Goal: Task Accomplishment & Management: Use online tool/utility

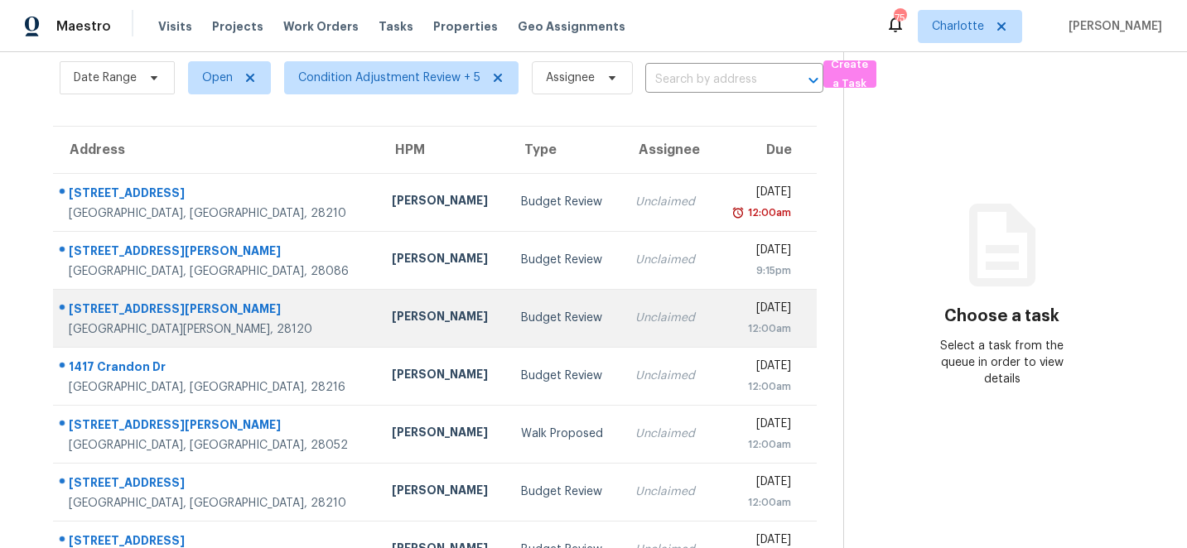
scroll to position [314, 0]
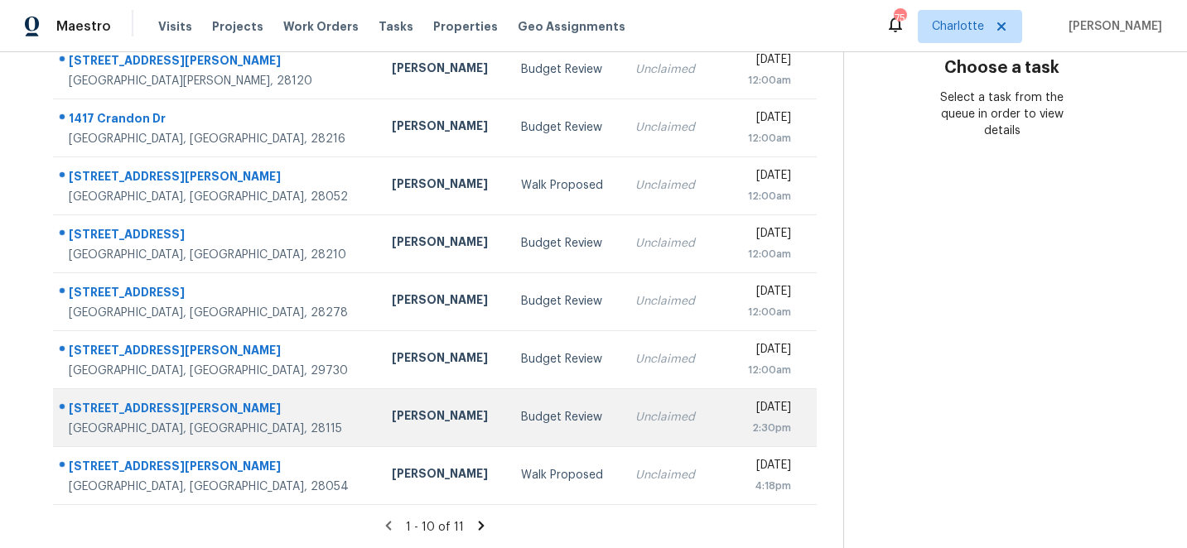
click at [106, 413] on div "[STREET_ADDRESS][PERSON_NAME]" at bounding box center [217, 410] width 296 height 21
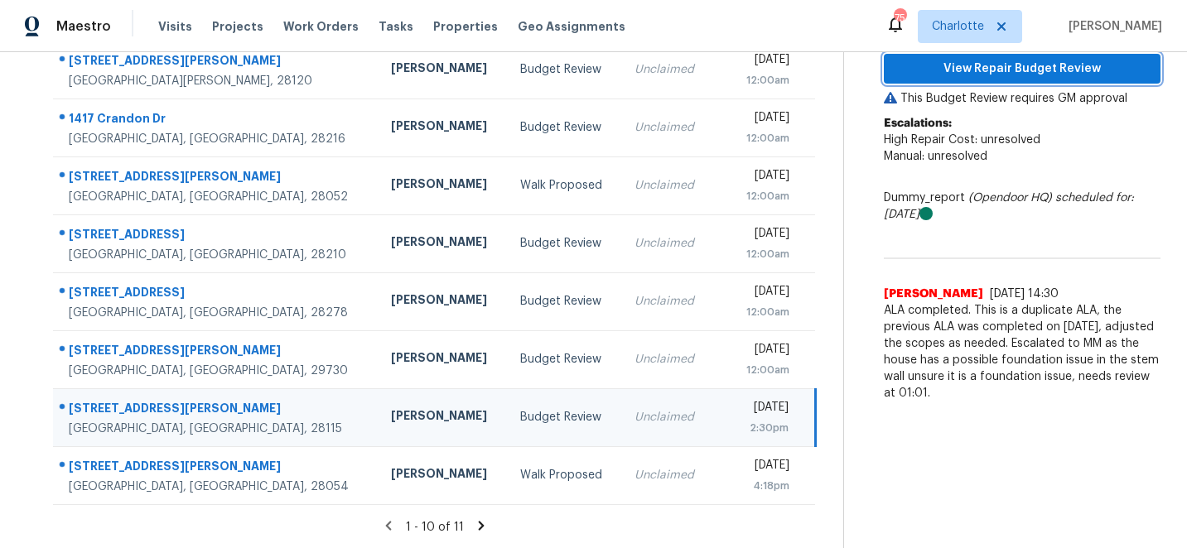
click at [1033, 63] on span "View Repair Budget Review" at bounding box center [1022, 69] width 250 height 21
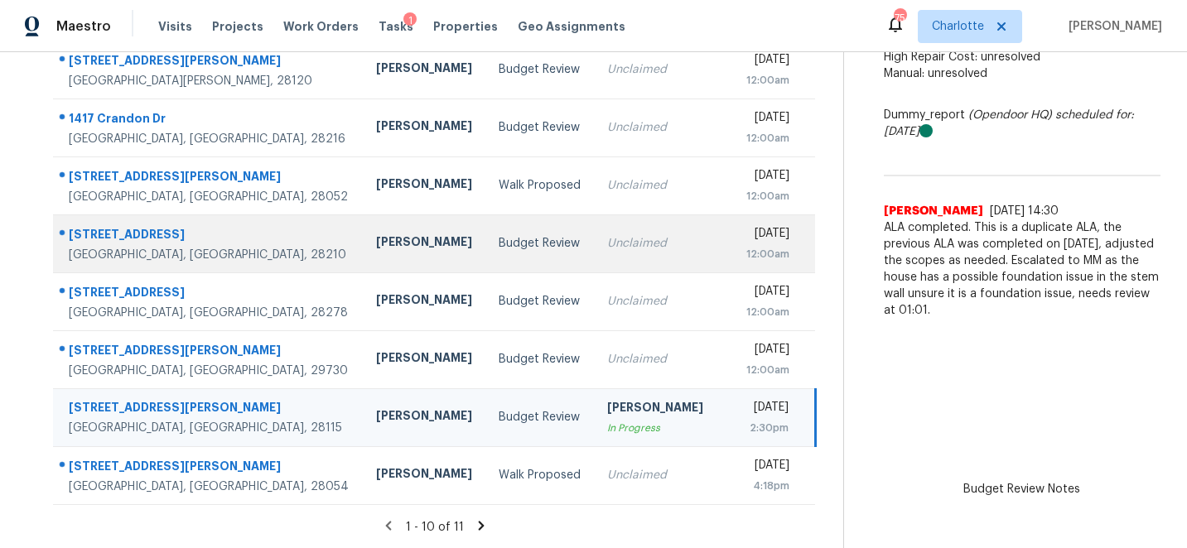
click at [115, 232] on div "8040 Regent Park Ln" at bounding box center [209, 236] width 281 height 21
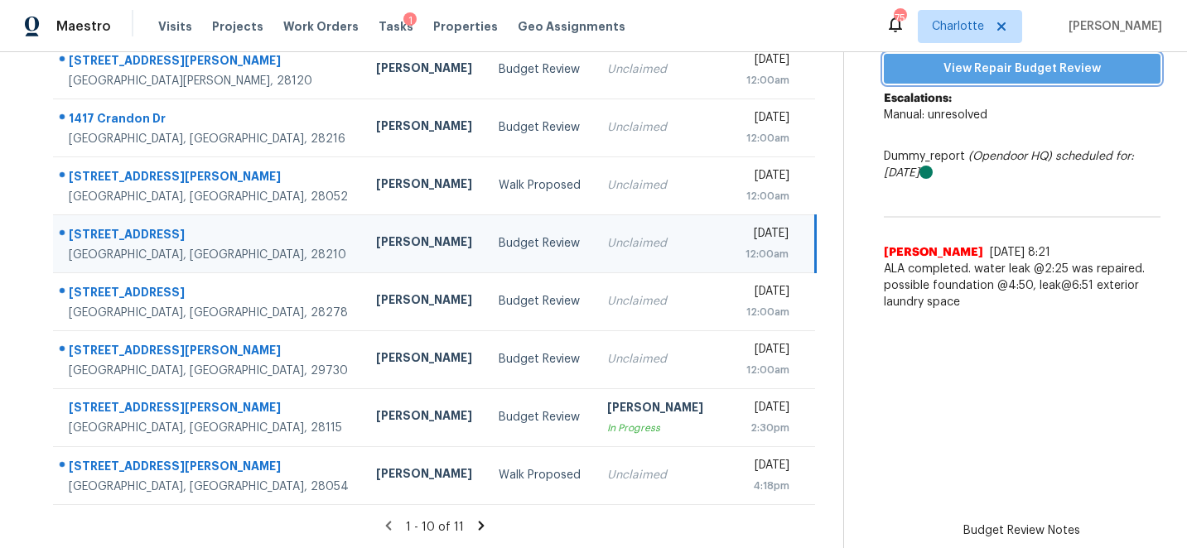
click at [1024, 65] on span "View Repair Budget Review" at bounding box center [1022, 69] width 250 height 21
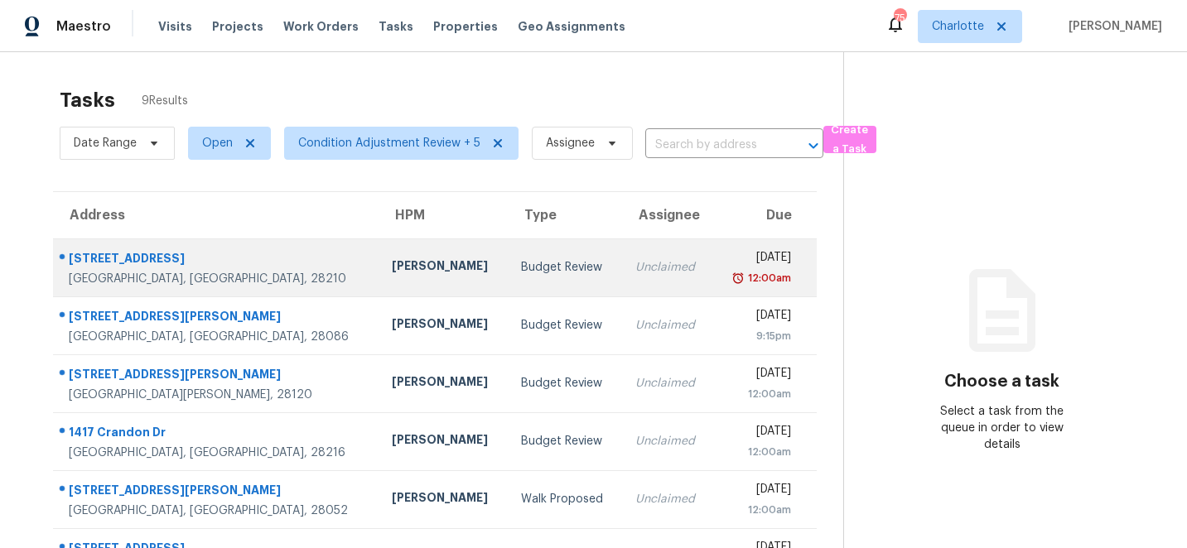
click at [88, 253] on div "[STREET_ADDRESS]" at bounding box center [217, 260] width 296 height 21
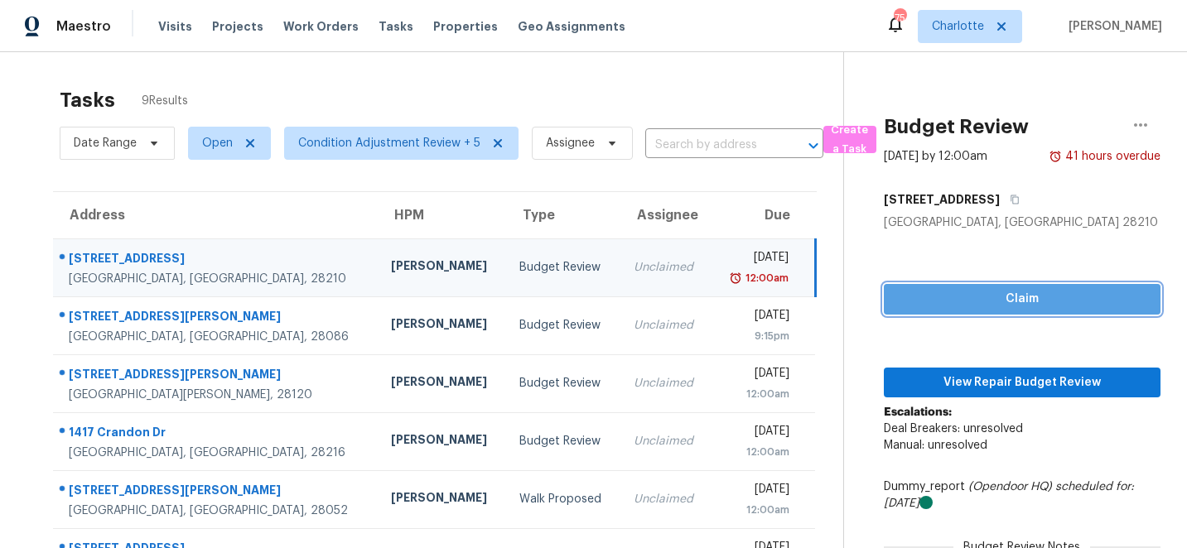
click at [1021, 297] on span "Claim" at bounding box center [1022, 299] width 250 height 21
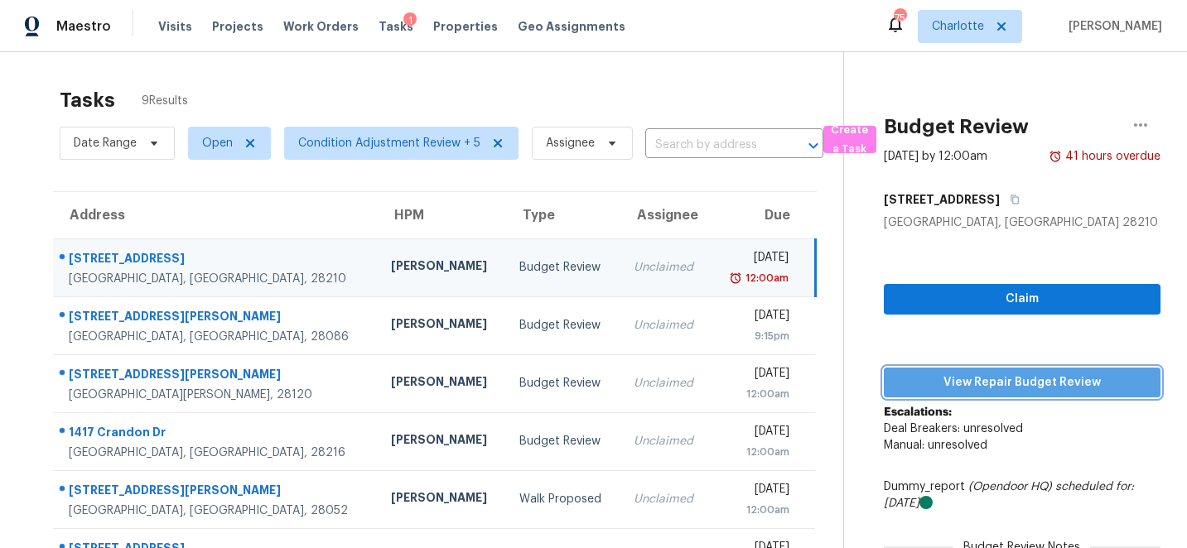
click at [1023, 386] on span "View Repair Budget Review" at bounding box center [1022, 383] width 250 height 21
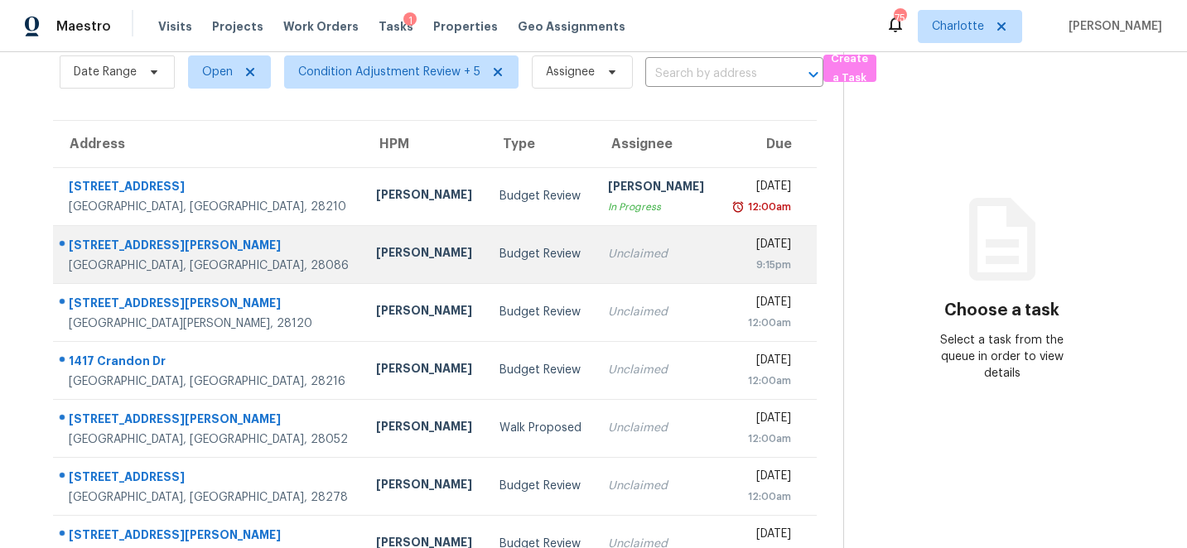
scroll to position [60, 0]
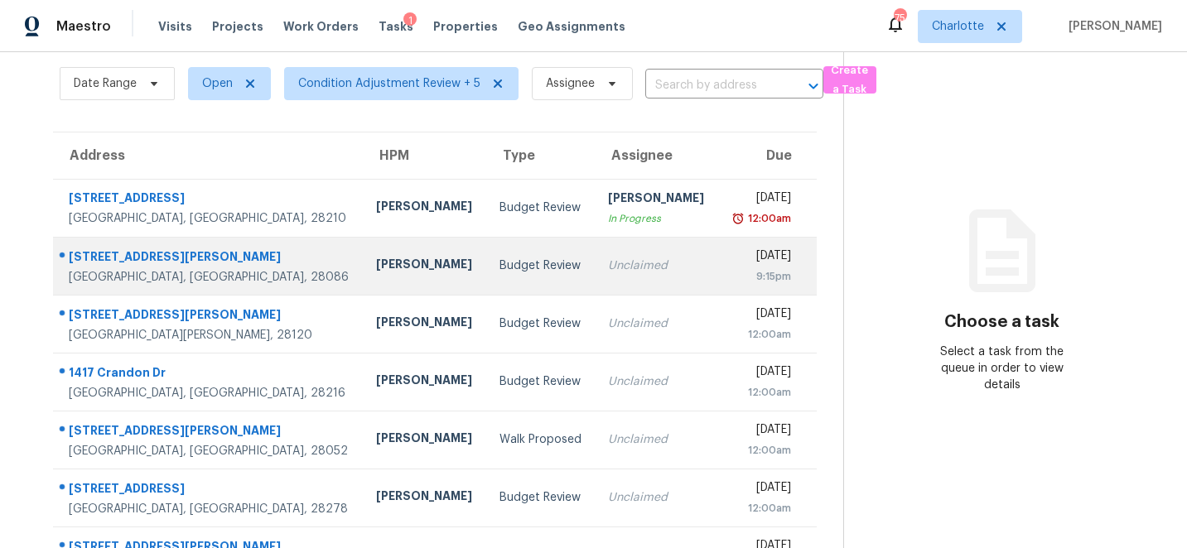
click at [126, 256] on div "702 Rhodes Ave" at bounding box center [209, 258] width 281 height 21
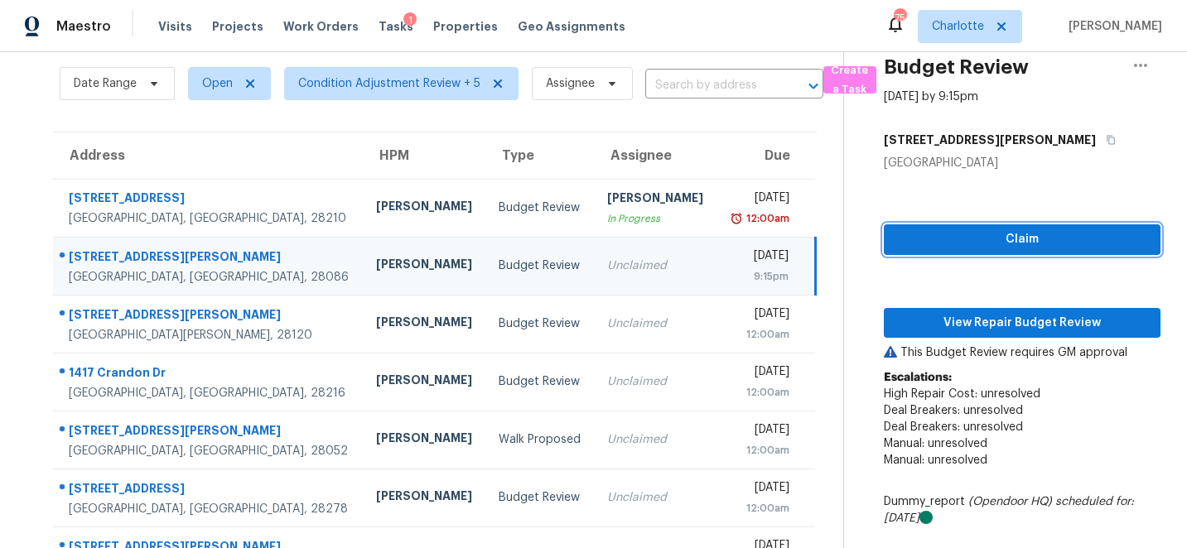
click at [1066, 240] on span "Claim" at bounding box center [1022, 239] width 250 height 21
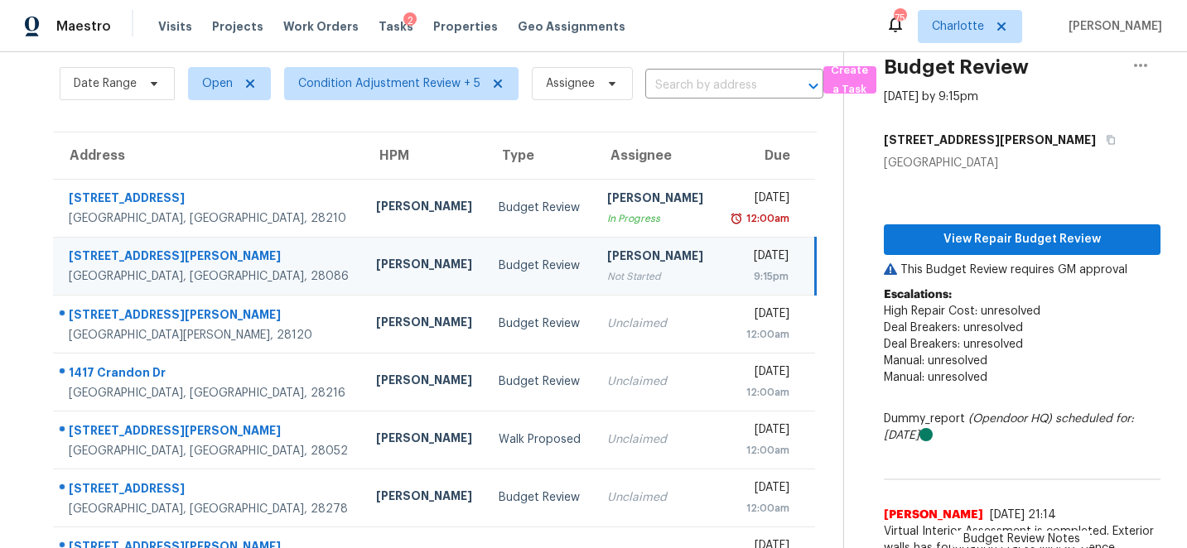
click at [1038, 320] on p "Escalations: High Repair Cost: unresolved Deal Breakers: unresolved Deal Breake…" at bounding box center [1022, 344] width 277 height 116
click at [1040, 240] on span "View Repair Budget Review" at bounding box center [1022, 239] width 250 height 21
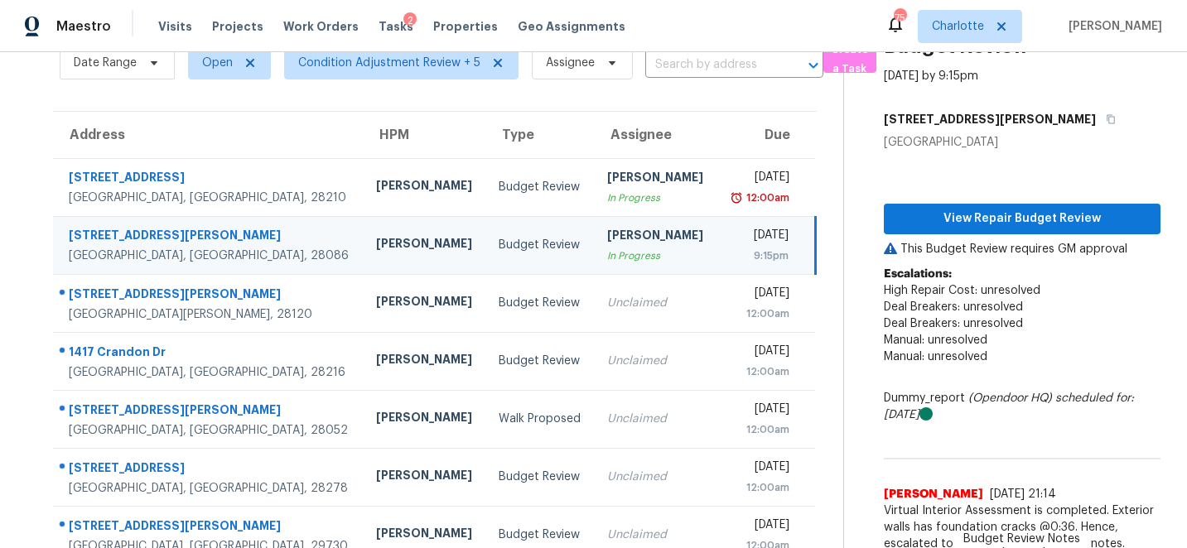
scroll to position [0, 0]
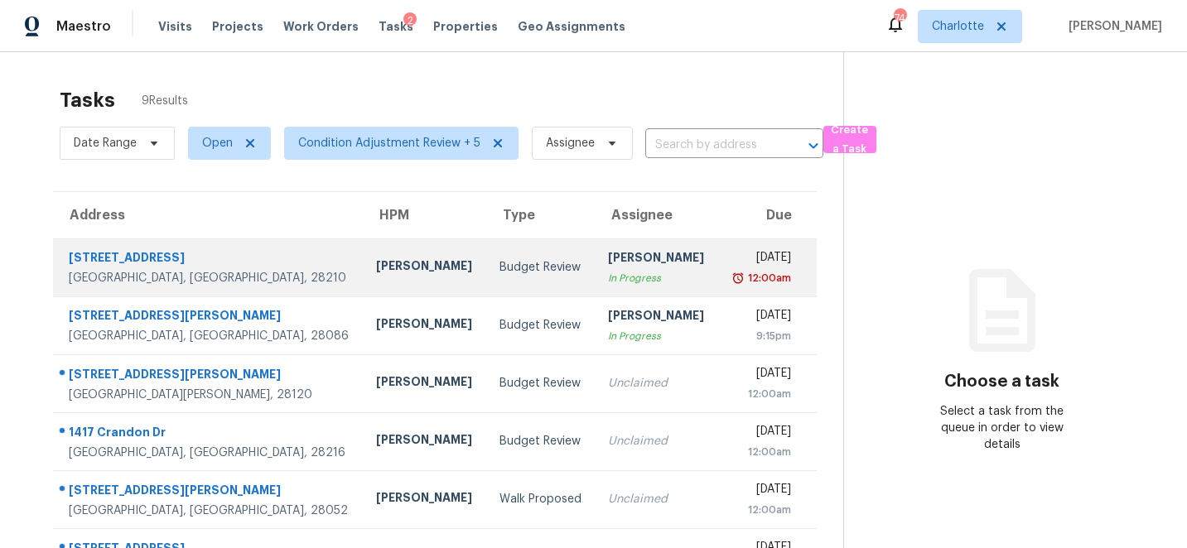
click at [148, 260] on div "[STREET_ADDRESS]" at bounding box center [209, 259] width 281 height 21
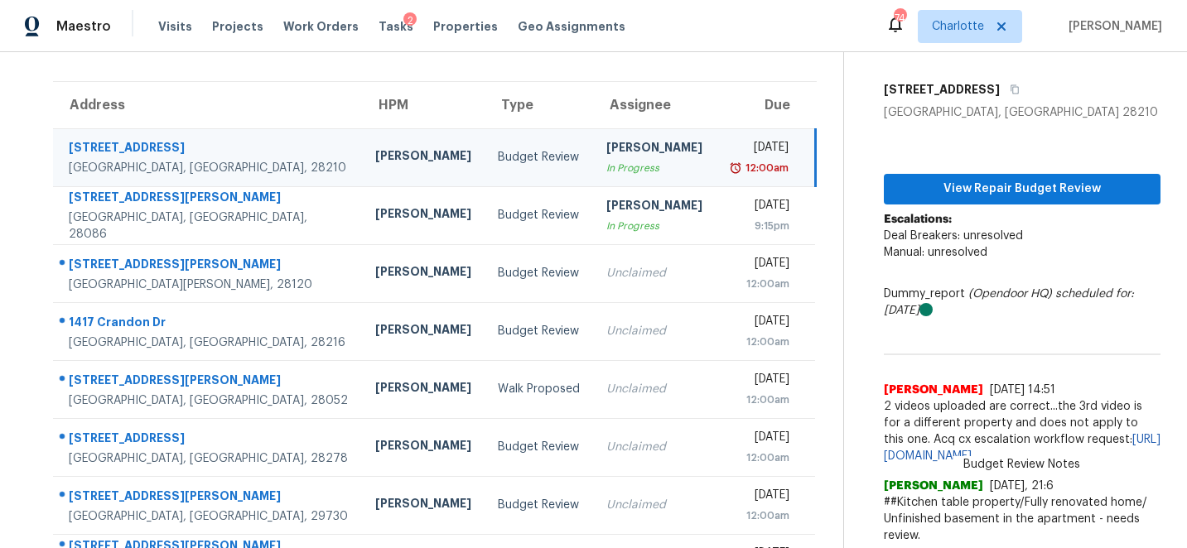
scroll to position [122, 0]
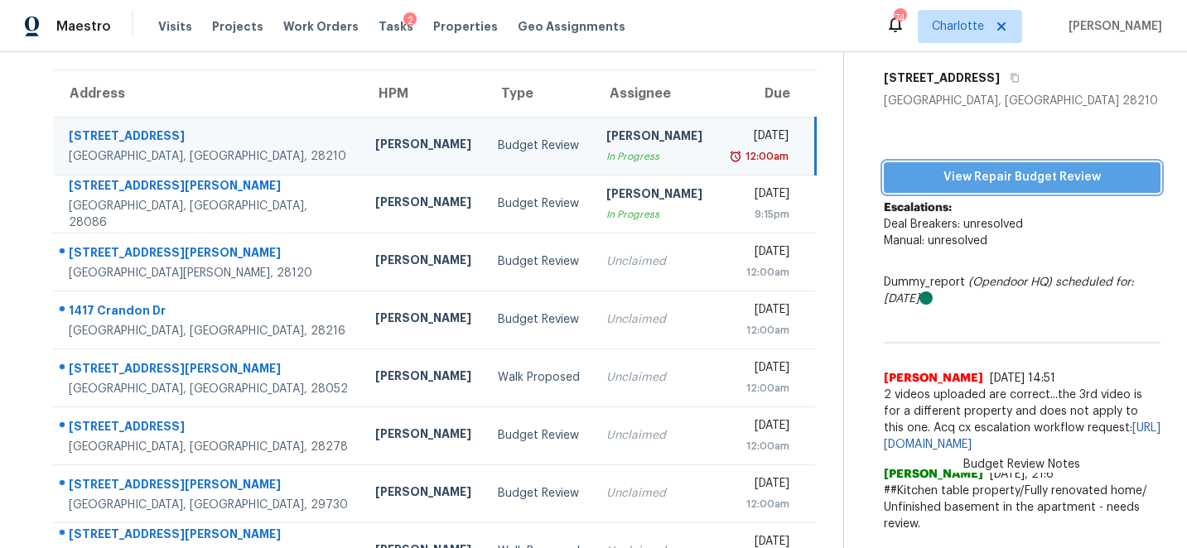
click at [1048, 177] on span "View Repair Budget Review" at bounding box center [1022, 177] width 250 height 21
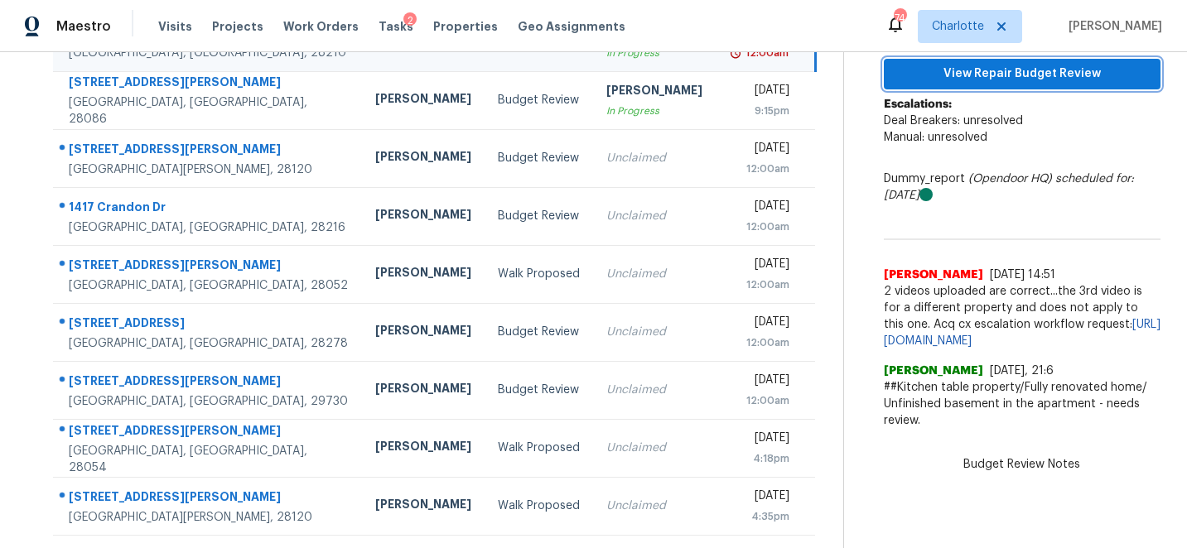
scroll to position [0, 0]
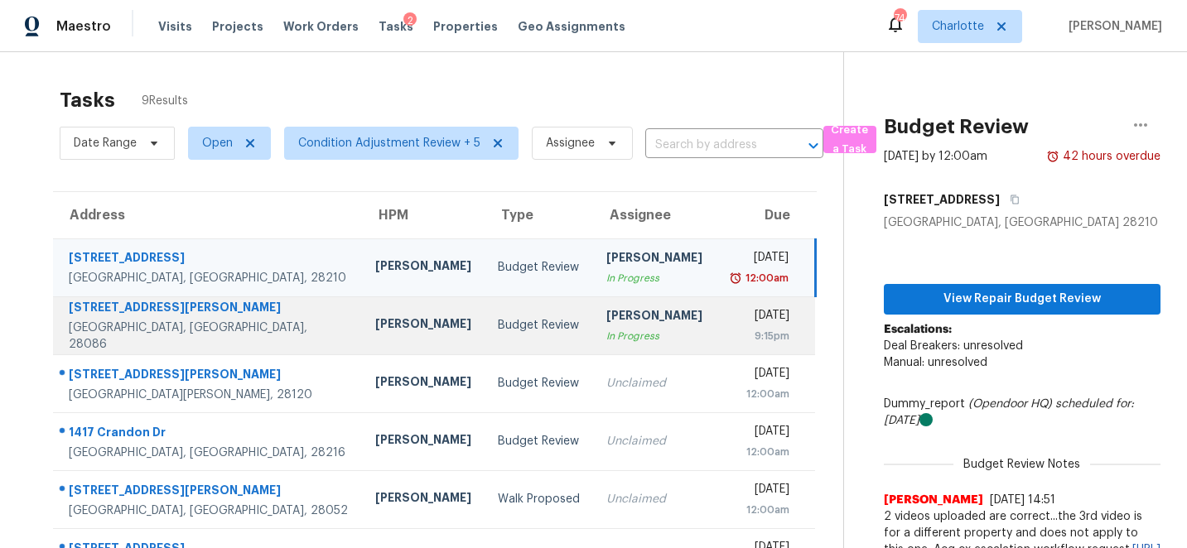
click at [124, 312] on div "702 Rhodes Ave" at bounding box center [209, 309] width 280 height 21
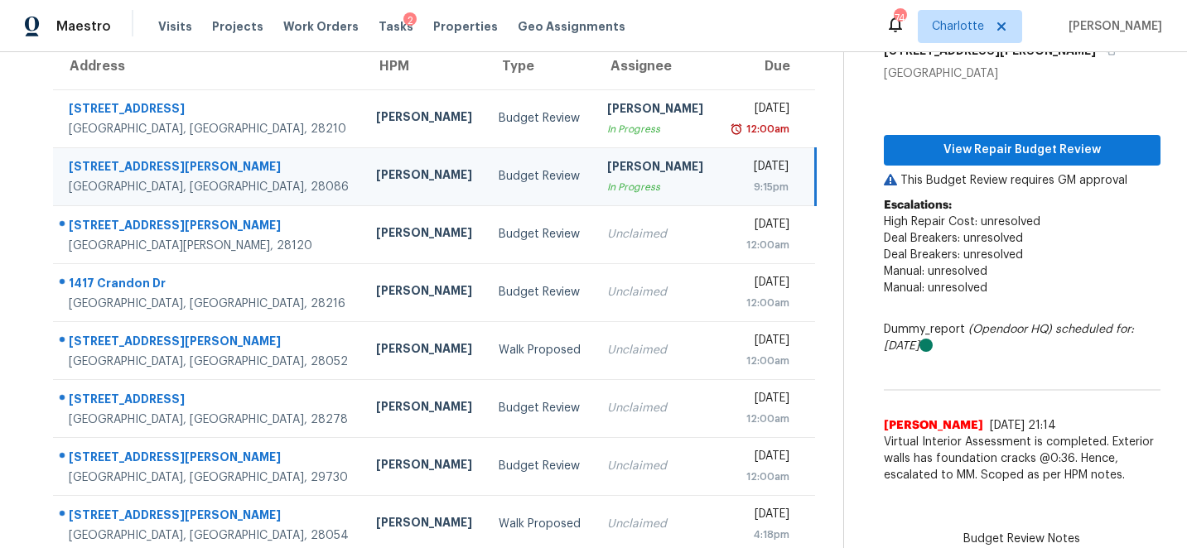
scroll to position [225, 0]
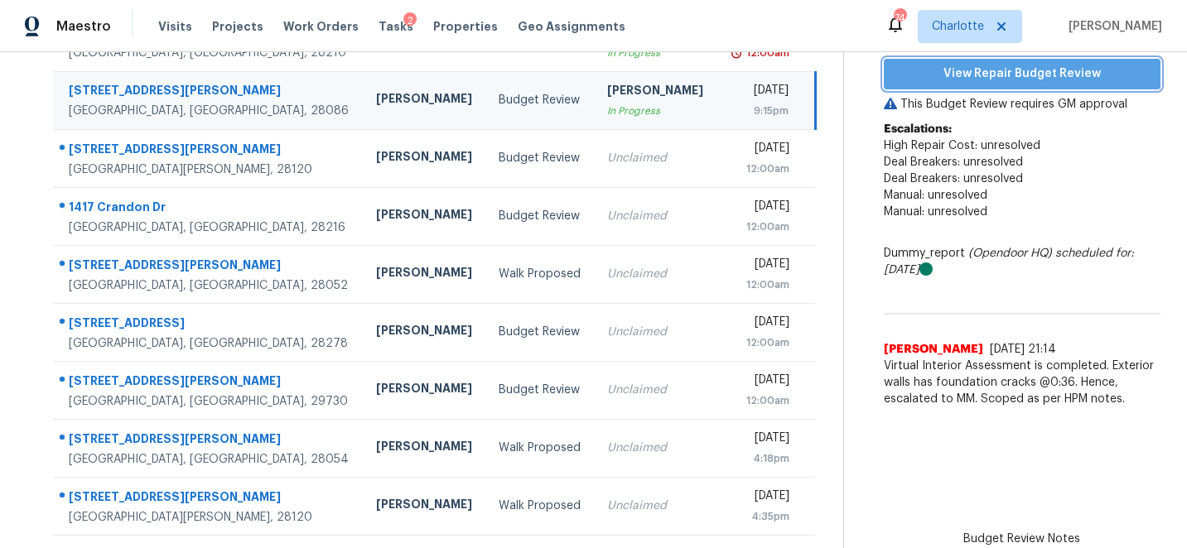
click at [1018, 70] on span "View Repair Budget Review" at bounding box center [1022, 74] width 250 height 21
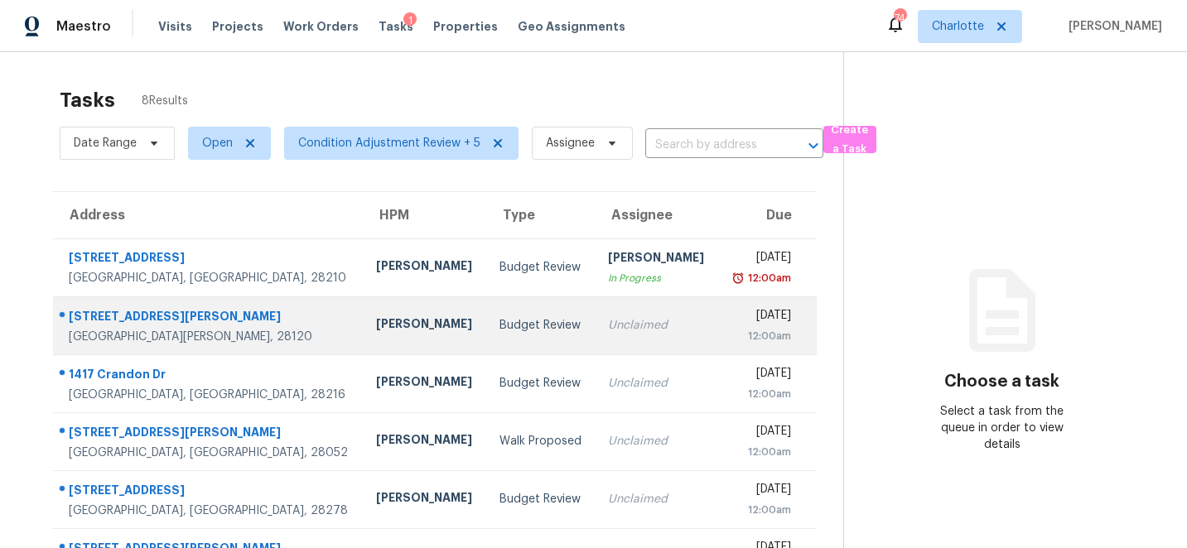
click at [116, 314] on div "201 Bennett Trail Dr" at bounding box center [209, 318] width 281 height 21
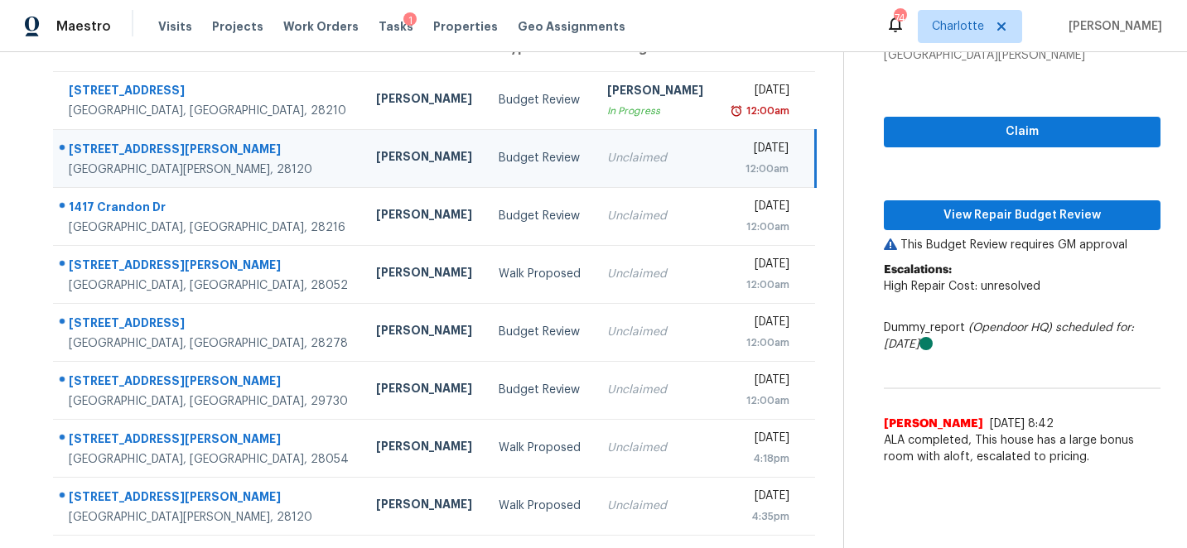
scroll to position [167, 0]
click at [1063, 125] on span "Claim" at bounding box center [1022, 132] width 250 height 21
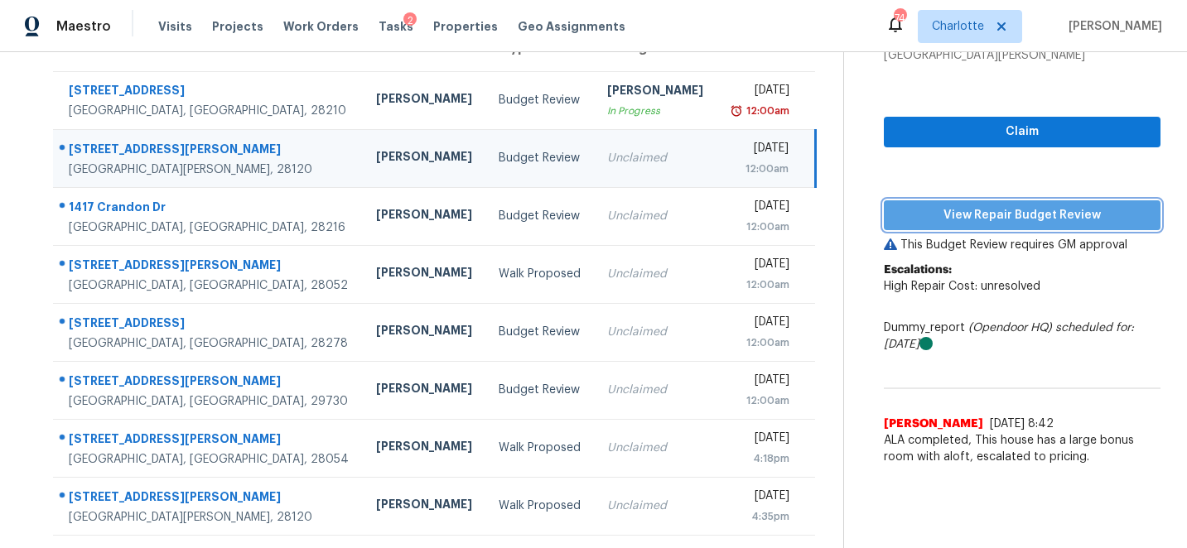
click at [1030, 218] on span "View Repair Budget Review" at bounding box center [1022, 215] width 250 height 21
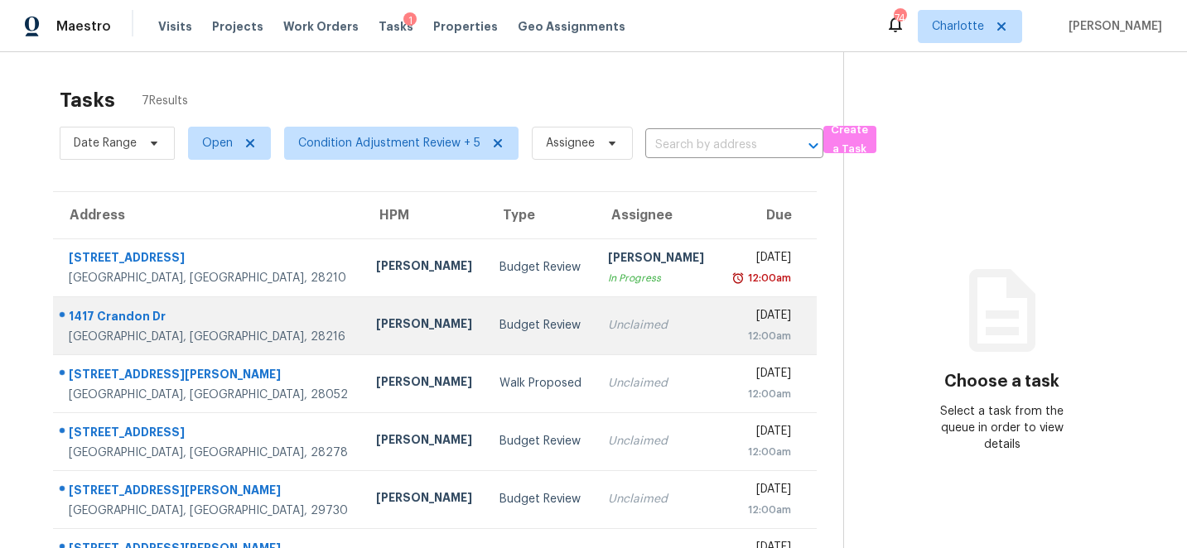
click at [112, 313] on div "1417 Crandon Dr" at bounding box center [209, 318] width 281 height 21
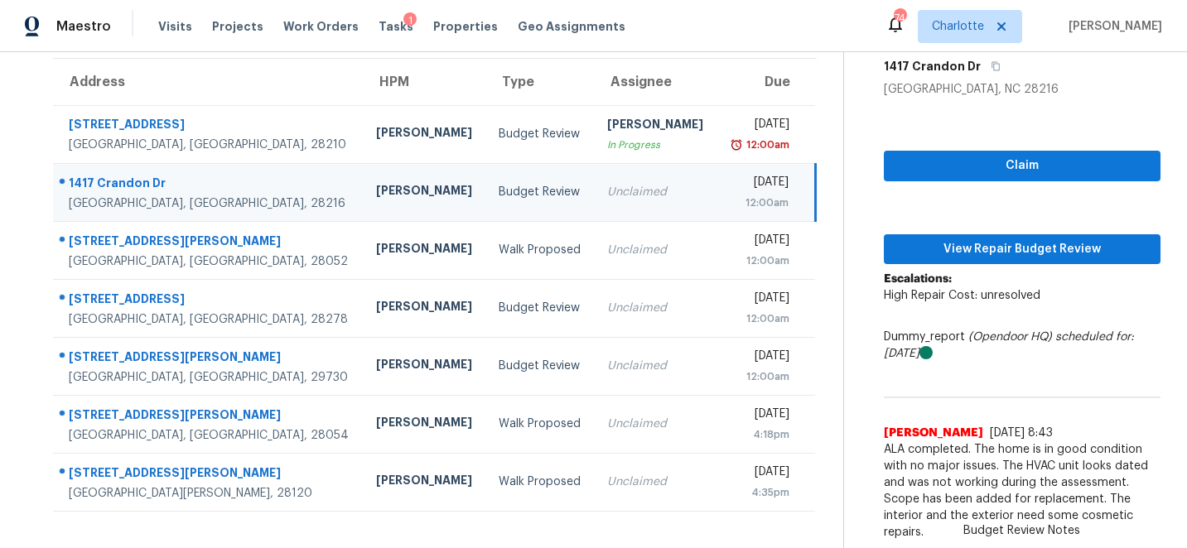
scroll to position [134, 0]
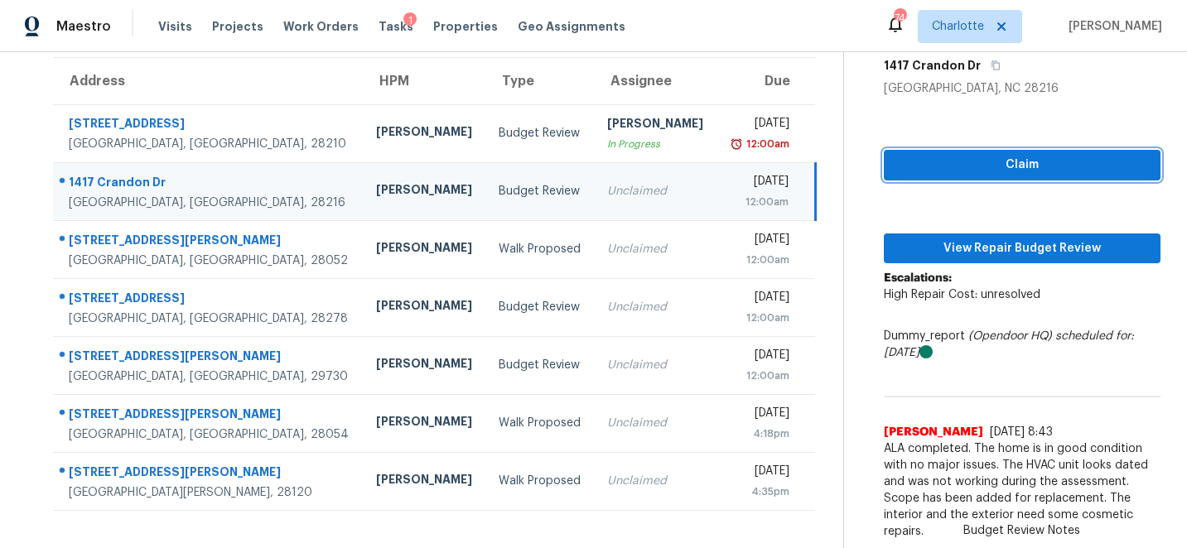
click at [1034, 165] on span "Claim" at bounding box center [1022, 165] width 250 height 21
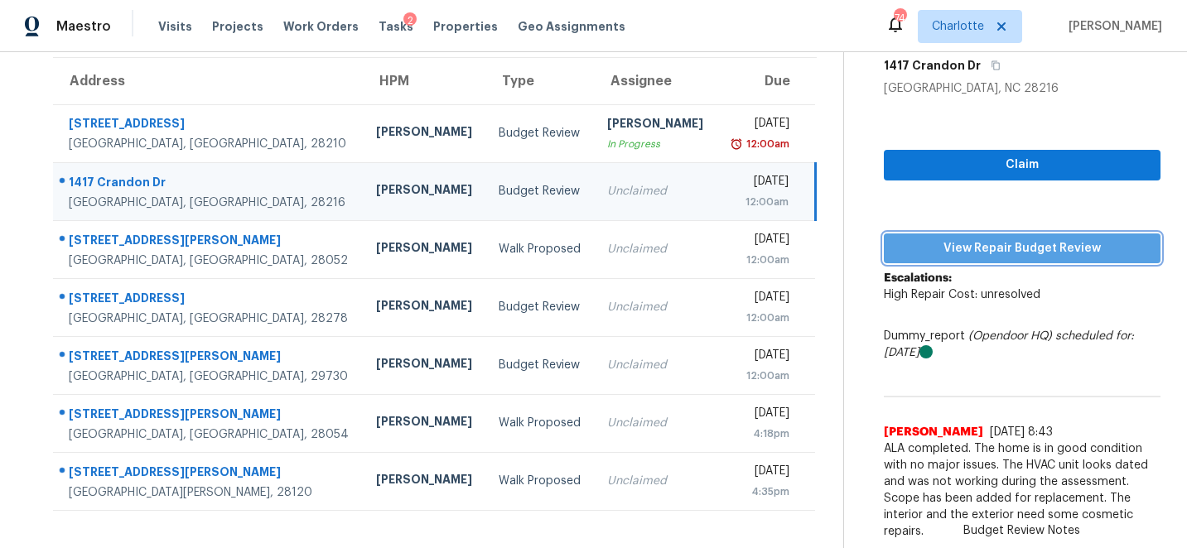
click at [1038, 250] on span "View Repair Budget Review" at bounding box center [1022, 248] width 250 height 21
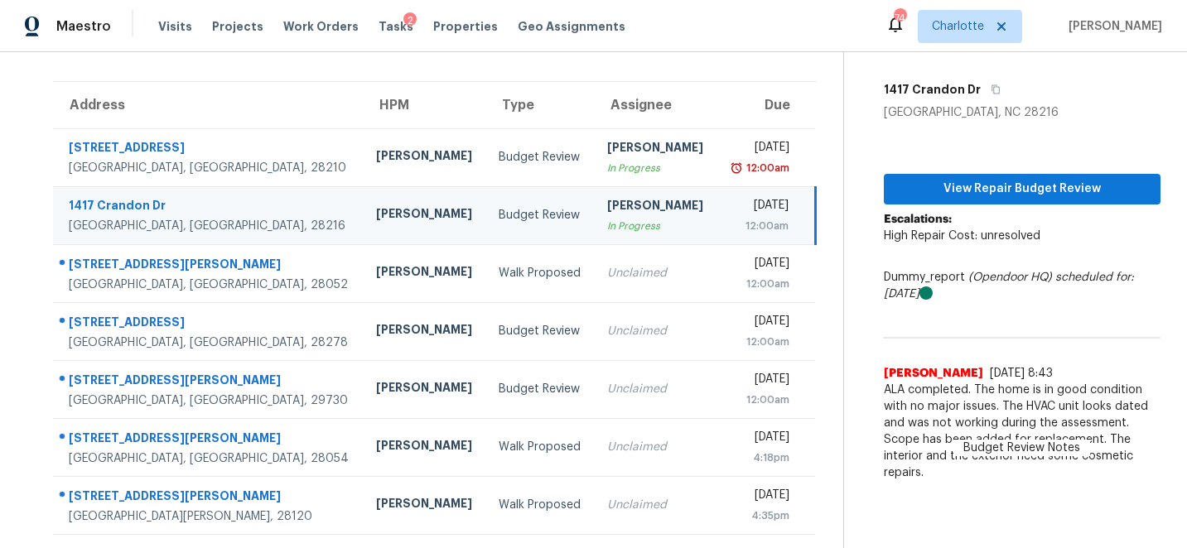
scroll to position [109, 0]
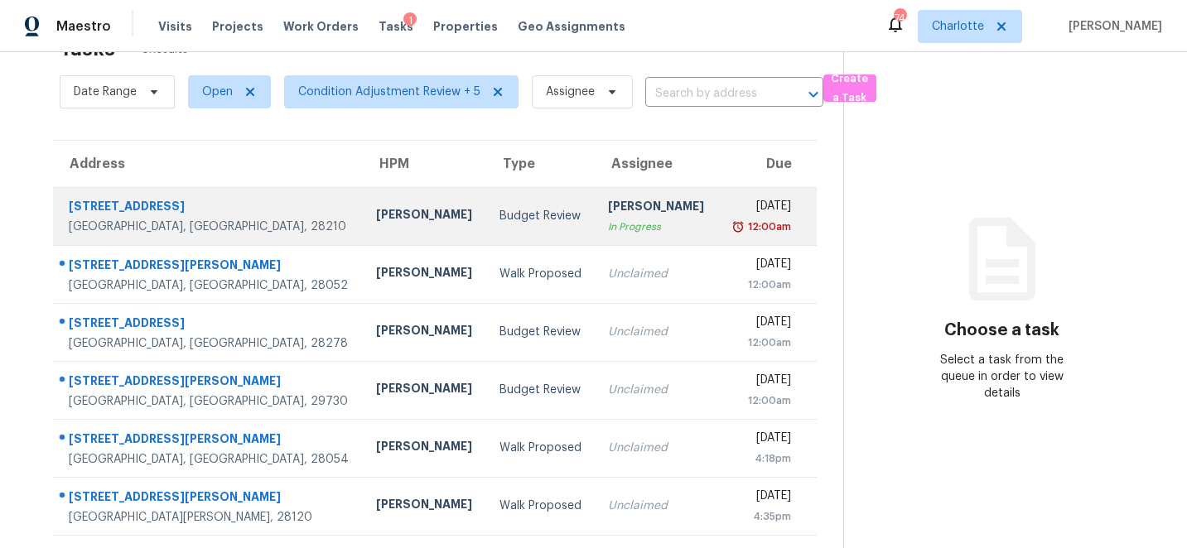
scroll to position [52, 0]
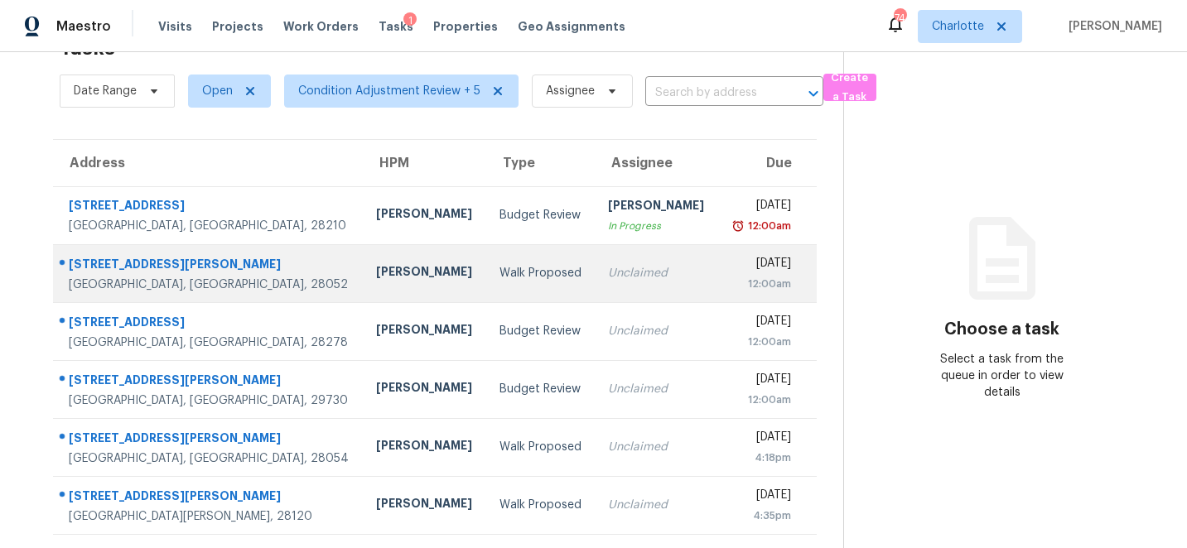
click at [115, 263] on div "[STREET_ADDRESS][PERSON_NAME]" at bounding box center [209, 266] width 281 height 21
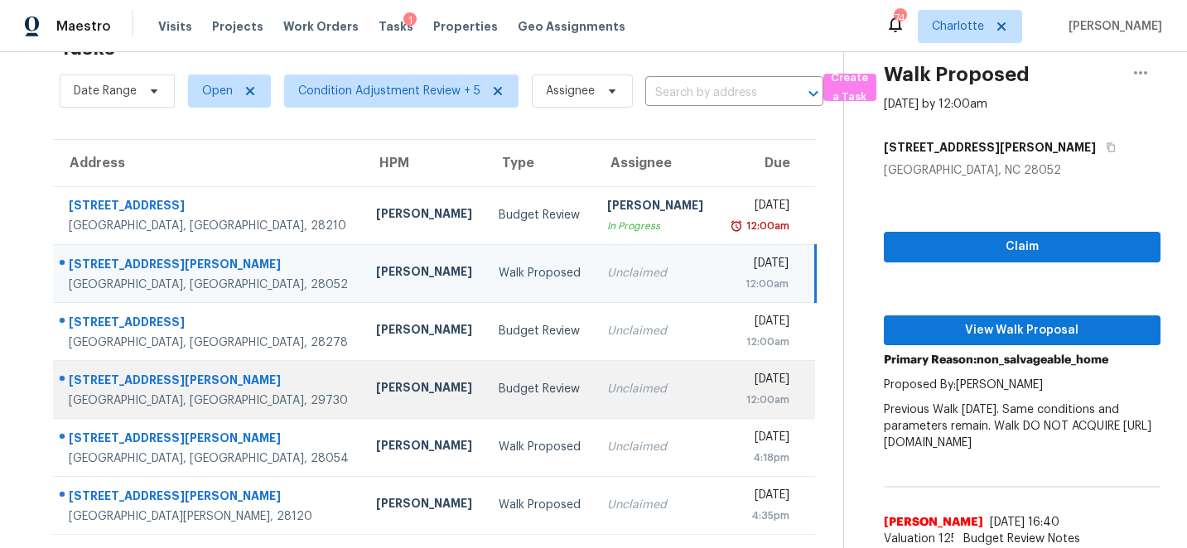
click at [92, 379] on div "352 Catherine St" at bounding box center [209, 382] width 281 height 21
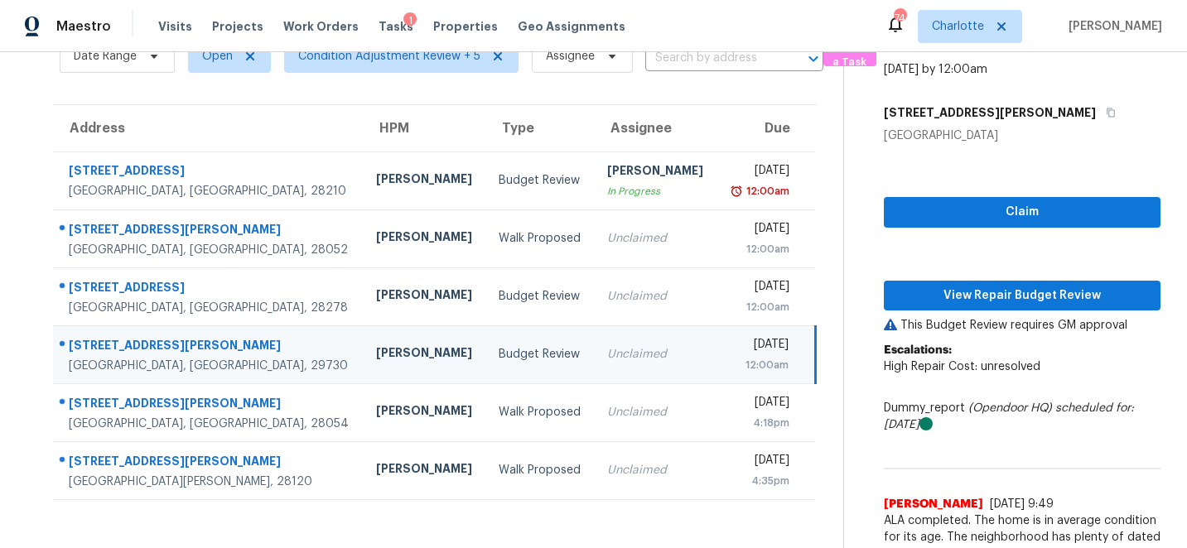
scroll to position [126, 0]
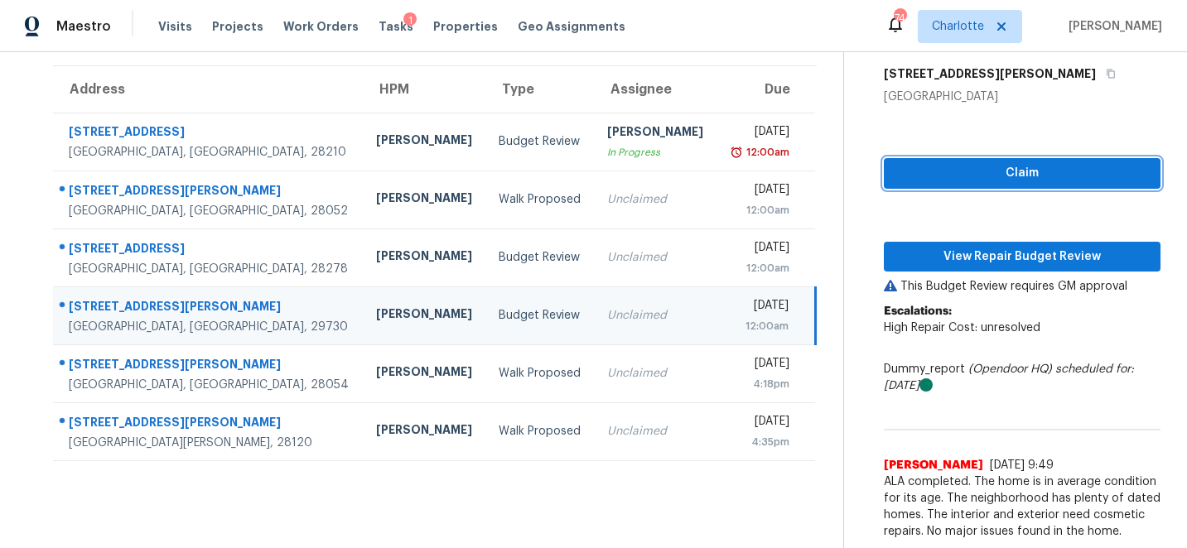
click at [1039, 173] on span "Claim" at bounding box center [1022, 173] width 250 height 21
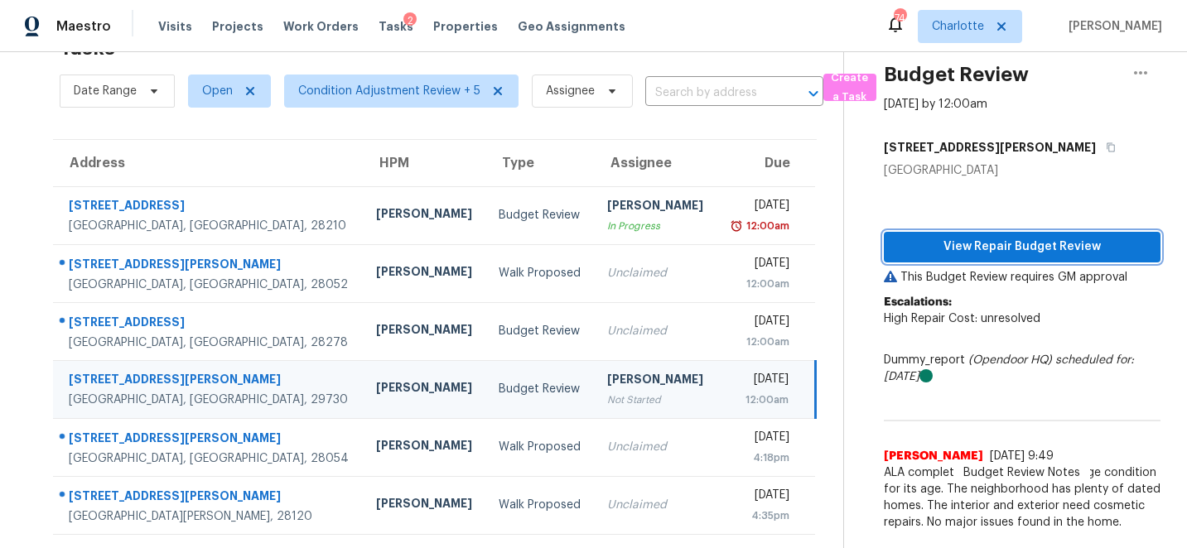
click at [993, 250] on span "View Repair Budget Review" at bounding box center [1022, 247] width 250 height 21
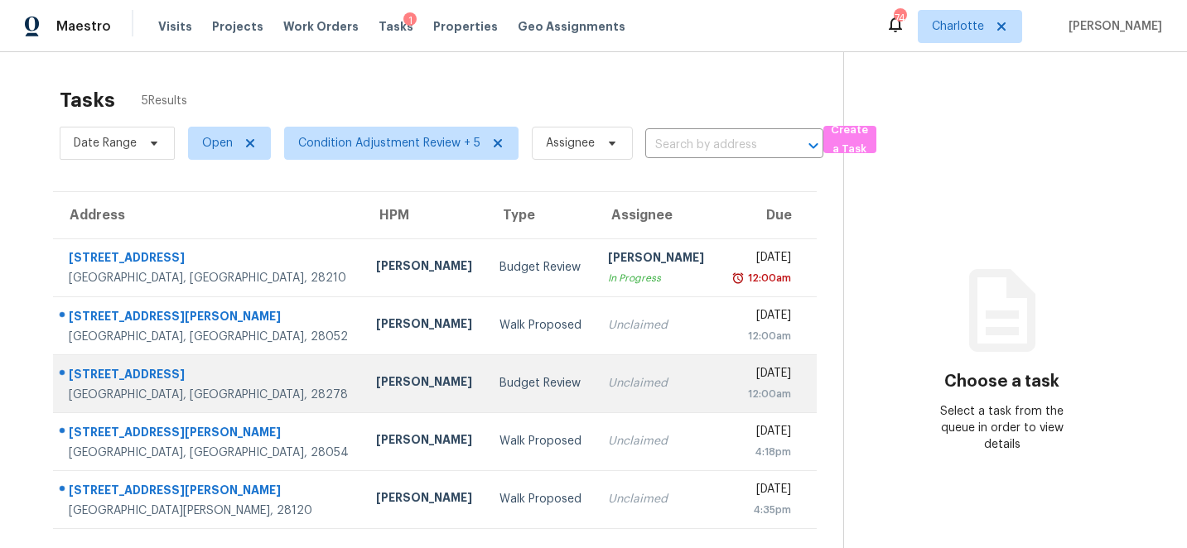
click at [98, 370] on div "[STREET_ADDRESS]" at bounding box center [209, 376] width 281 height 21
